Goal: Task Accomplishment & Management: Use online tool/utility

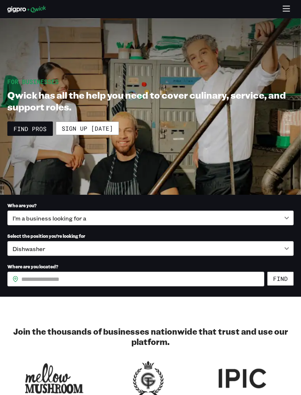
click at [22, 210] on body "**********" at bounding box center [150, 197] width 301 height 395
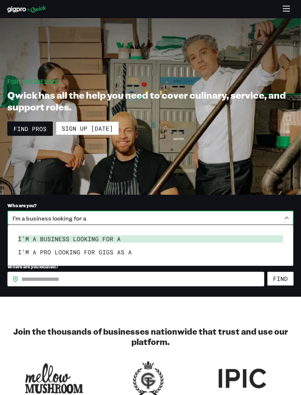
click at [22, 253] on li "I’m a pro looking for Gigs as a" at bounding box center [150, 251] width 271 height 13
type input "***"
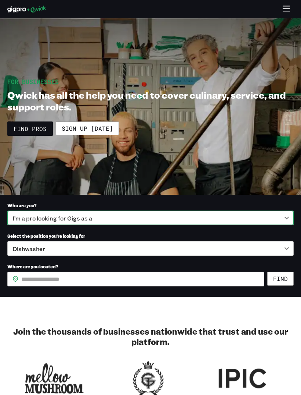
click at [18, 246] on body "**********" at bounding box center [150, 197] width 301 height 395
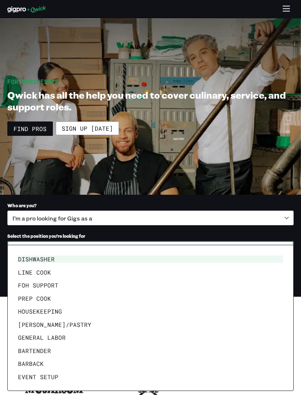
click at [29, 283] on li "FOH Support" at bounding box center [150, 284] width 271 height 13
type input "**********"
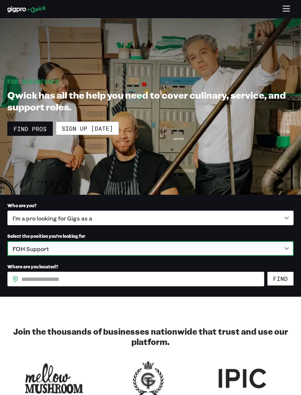
click at [26, 272] on input "Where are you located?" at bounding box center [142, 278] width 243 height 15
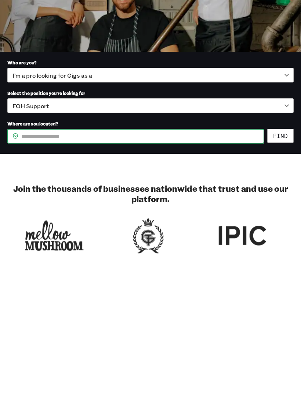
type input "*****"
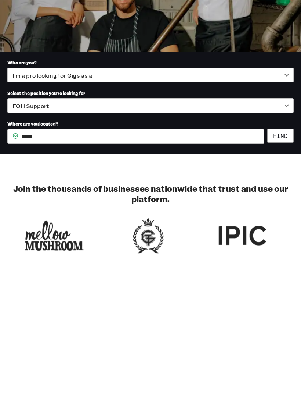
scroll to position [143, 0]
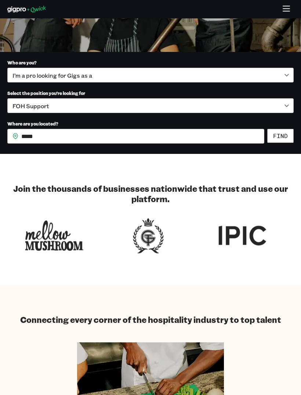
click at [287, 135] on button "Find" at bounding box center [281, 136] width 26 height 14
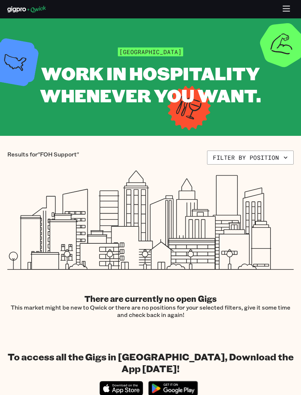
scroll to position [1, 0]
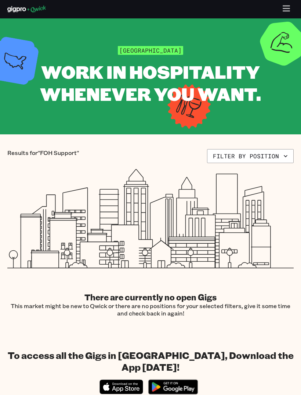
click at [286, 161] on button "Filter by position" at bounding box center [250, 156] width 87 height 14
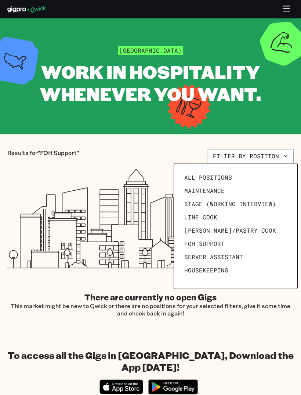
click at [231, 258] on span "Server Assistant" at bounding box center [214, 256] width 59 height 7
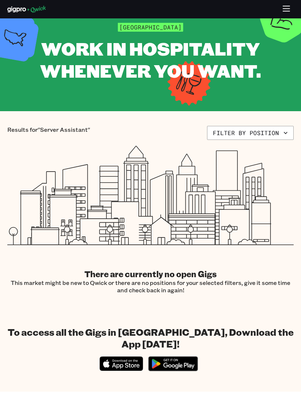
scroll to position [25, 0]
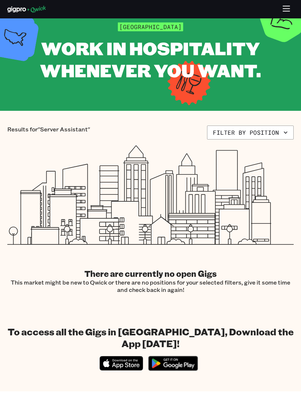
click at [281, 136] on button "Filter by position" at bounding box center [250, 132] width 87 height 14
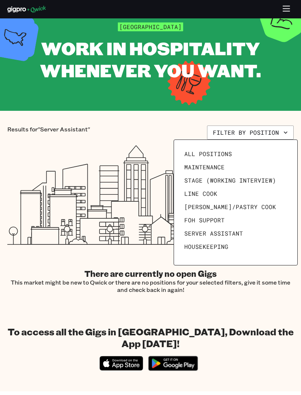
click at [224, 169] on link "Maintenance" at bounding box center [236, 166] width 109 height 13
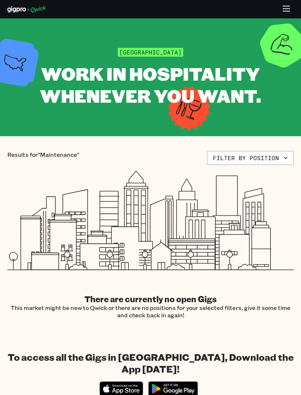
click at [284, 157] on icon "button" at bounding box center [285, 157] width 7 height 7
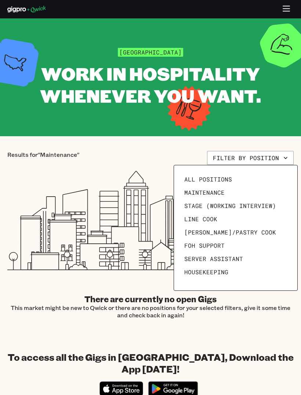
click at [232, 260] on span "Server Assistant" at bounding box center [214, 258] width 59 height 7
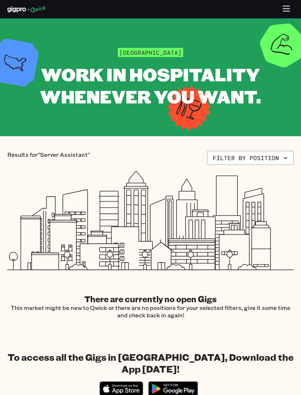
click at [271, 162] on button "Filter by position" at bounding box center [250, 158] width 87 height 14
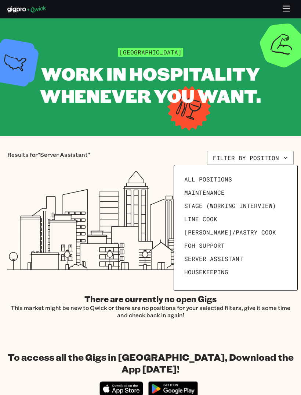
click at [219, 243] on span "FOH Support" at bounding box center [205, 245] width 40 height 7
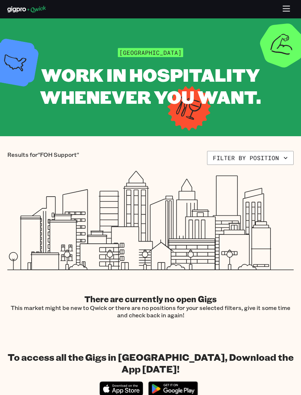
click at [269, 158] on button "Filter by position" at bounding box center [250, 158] width 87 height 14
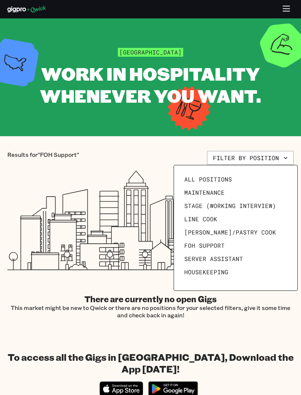
click at [213, 296] on div at bounding box center [150, 197] width 301 height 395
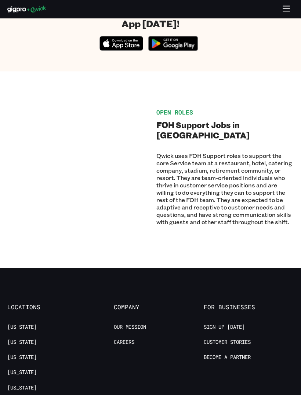
scroll to position [345, 0]
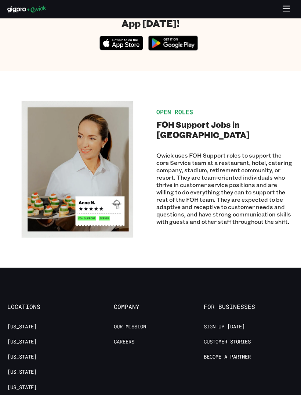
click at [181, 100] on div "Open Roles FOH Support Jobs in [GEOGRAPHIC_DATA] Qwick uses FOH Support roles t…" at bounding box center [150, 169] width 287 height 138
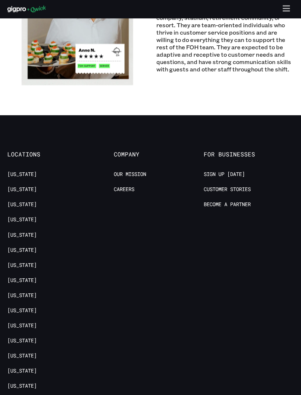
scroll to position [497, 0]
click at [19, 261] on link "[US_STATE]" at bounding box center [21, 264] width 29 height 7
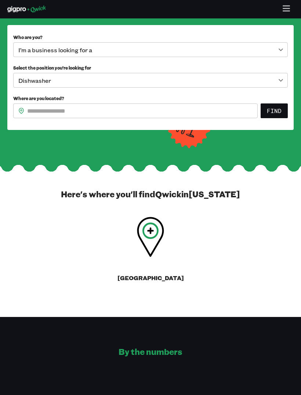
scroll to position [89, 0]
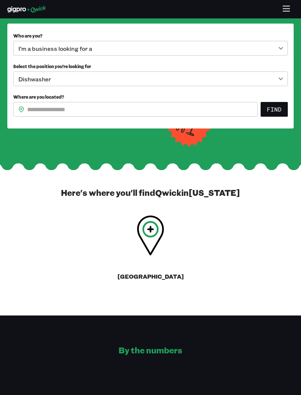
click at [157, 233] on icon at bounding box center [150, 235] width 27 height 40
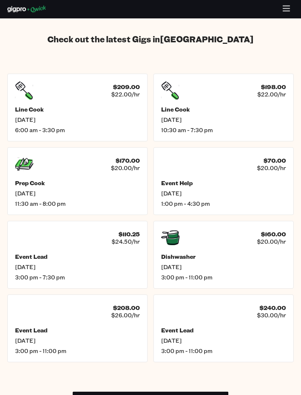
scroll to position [1174, 0]
click at [258, 179] on div "Event Help [DATE] 1:00 pm - 4:30 pm" at bounding box center [223, 193] width 125 height 28
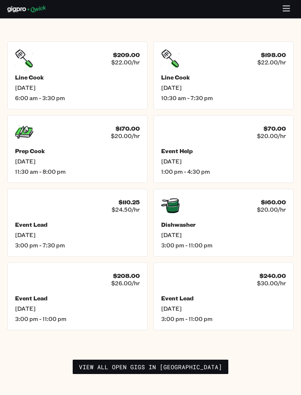
scroll to position [1207, 0]
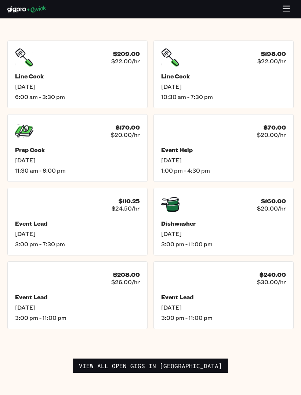
click at [183, 358] on link "View all open gigs in [GEOGRAPHIC_DATA]" at bounding box center [151, 365] width 156 height 15
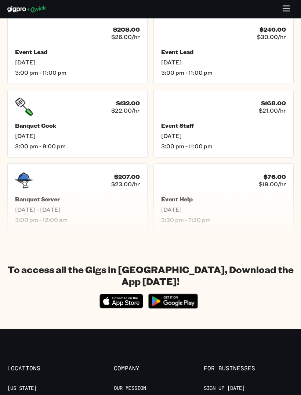
scroll to position [446, 0]
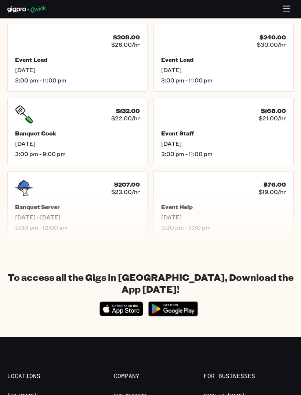
click at [111, 301] on icon "Download on the App Store" at bounding box center [121, 308] width 43 height 14
